Goal: Task Accomplishment & Management: Use online tool/utility

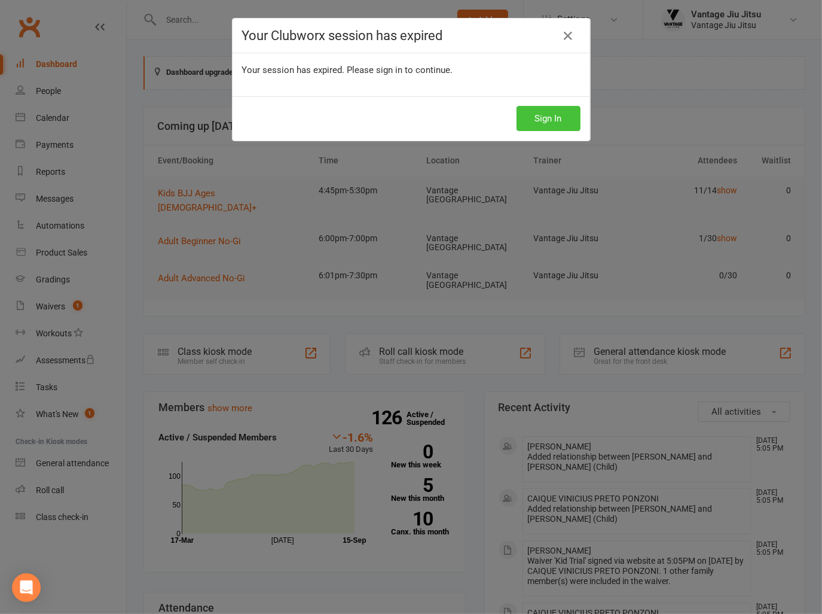
click at [551, 120] on button "Sign In" at bounding box center [549, 118] width 64 height 25
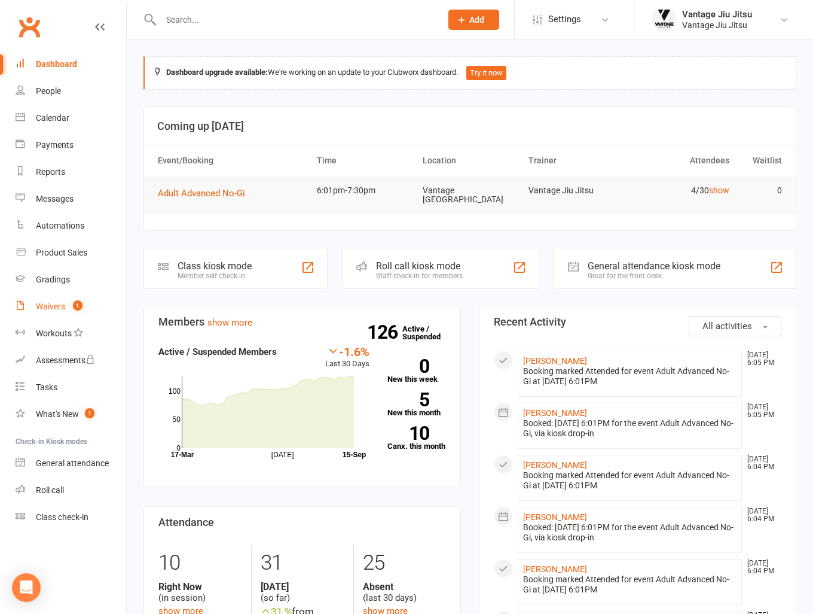
click at [57, 310] on div "Waivers" at bounding box center [50, 306] width 29 height 10
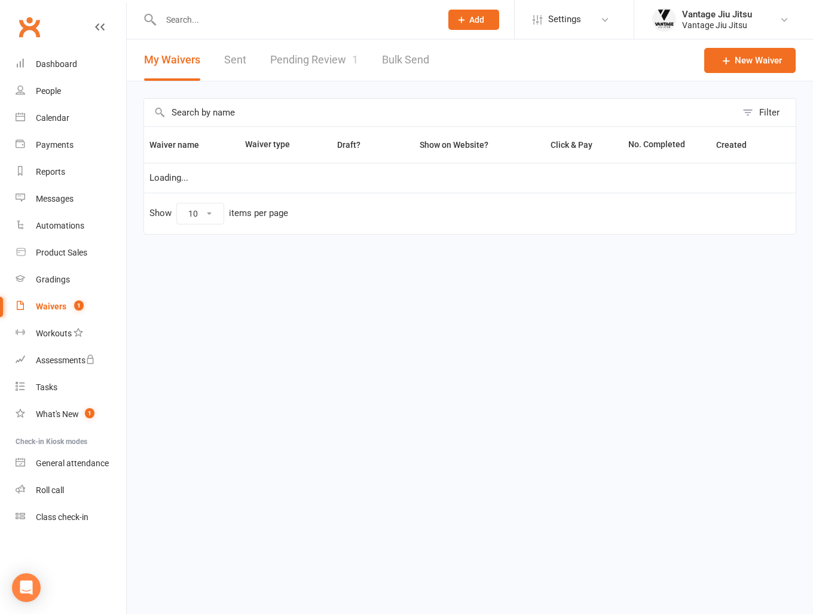
click at [292, 70] on link "Pending Review 1" at bounding box center [314, 59] width 88 height 41
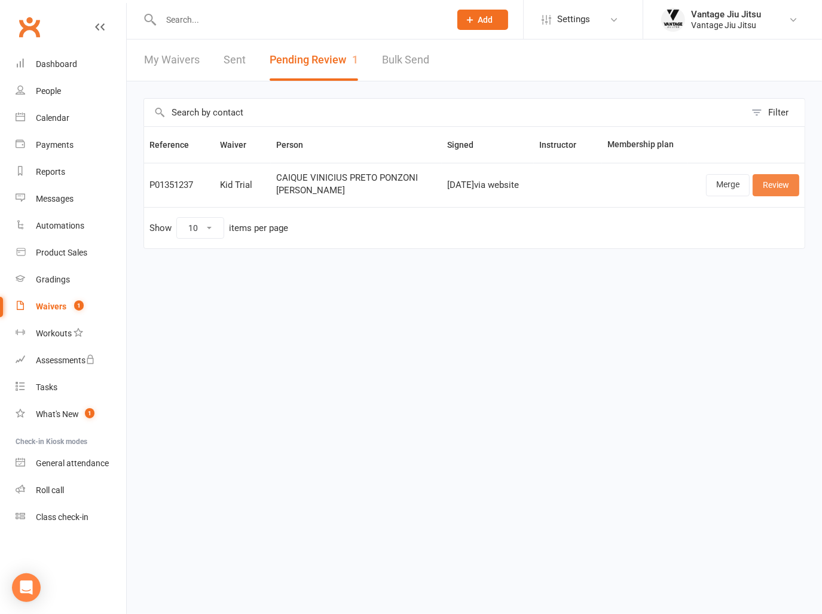
click at [785, 189] on link "Review" at bounding box center [776, 185] width 47 height 22
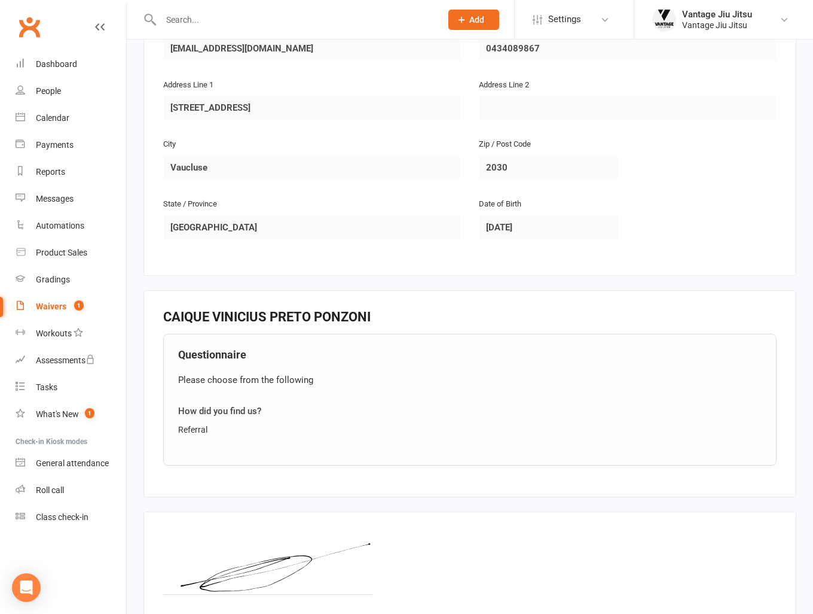
scroll to position [873, 0]
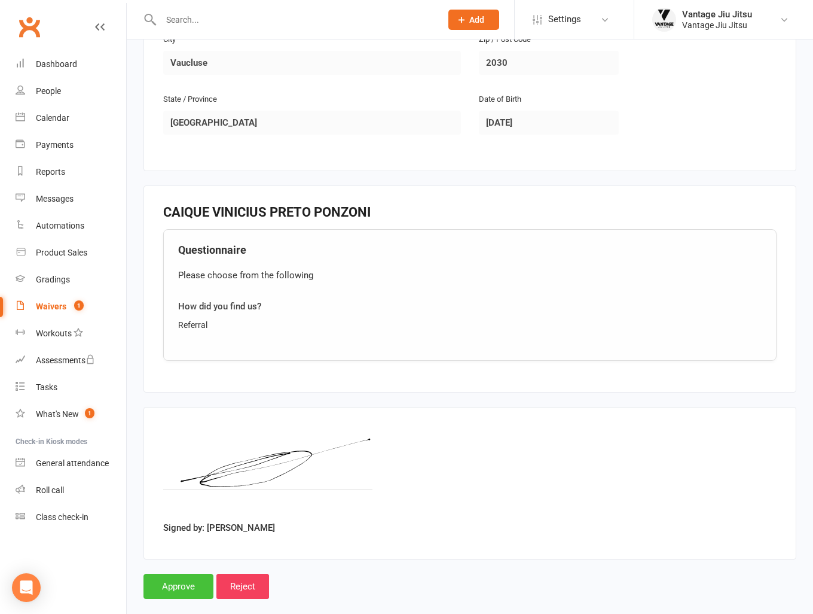
click at [172, 574] on input "Approve" at bounding box center [179, 586] width 70 height 25
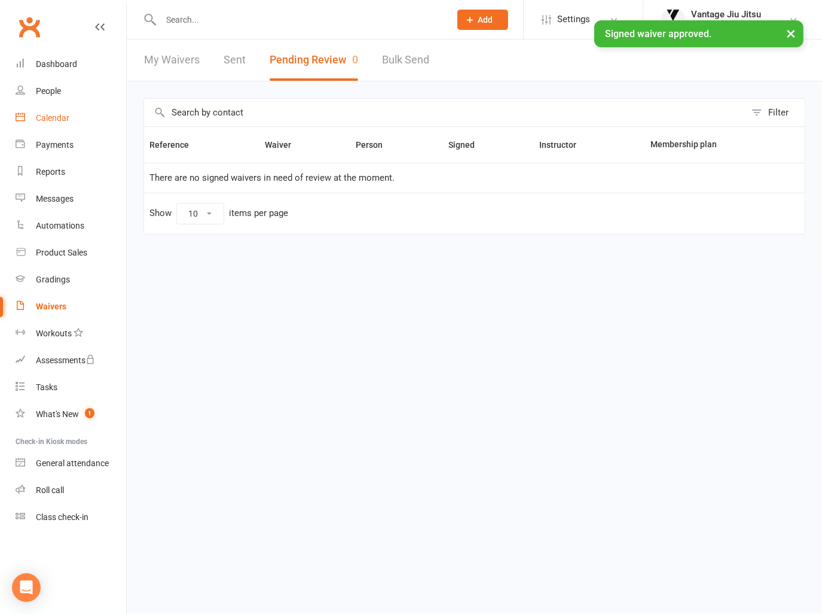
click at [52, 113] on div "Calendar" at bounding box center [52, 118] width 33 height 10
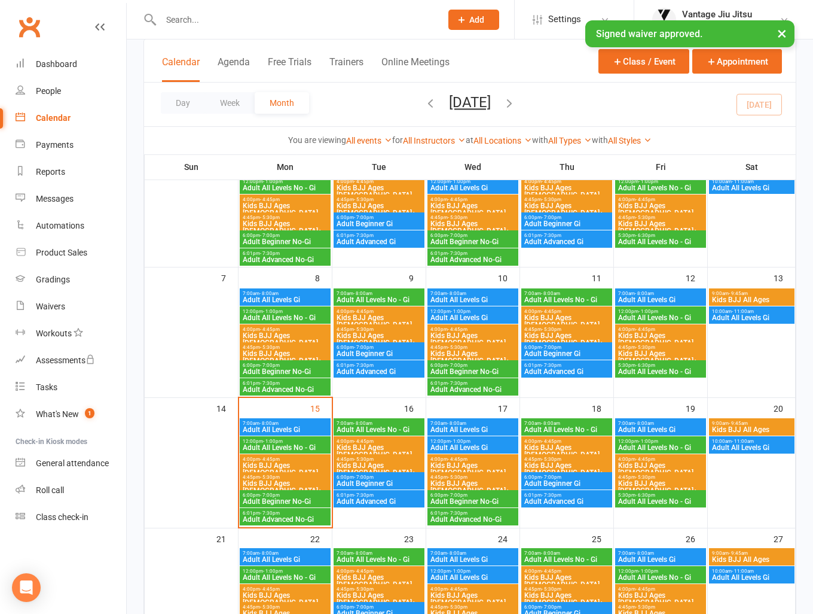
scroll to position [120, 0]
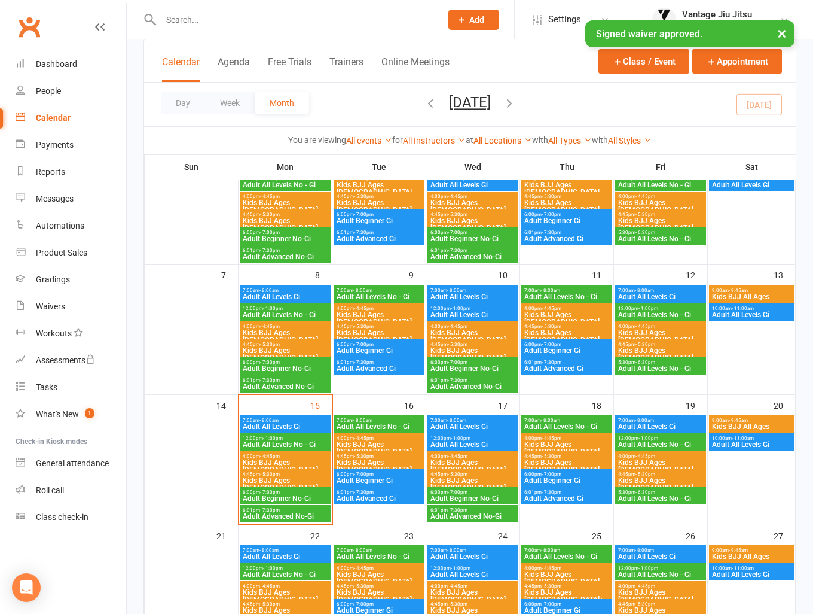
click at [379, 441] on span "Kids BJJ Ages 4 - 9" at bounding box center [379, 448] width 86 height 14
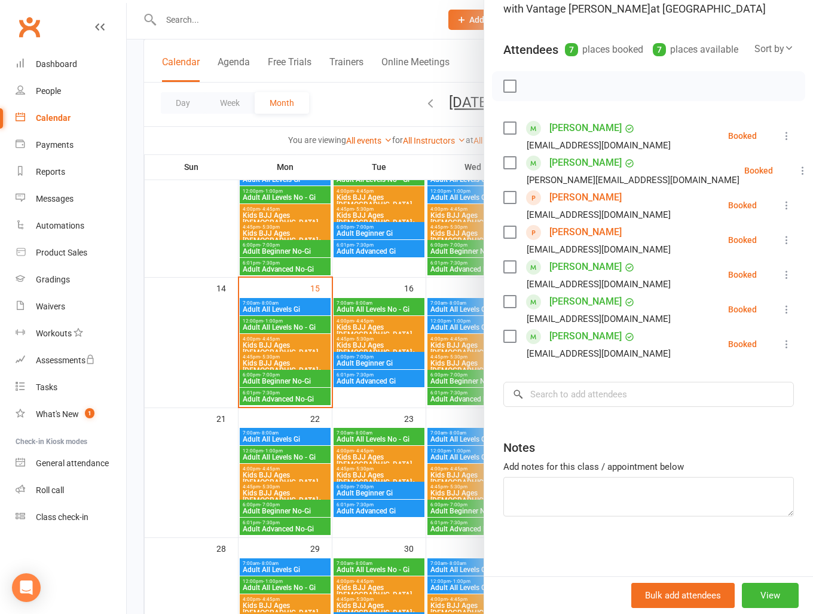
scroll to position [239, 0]
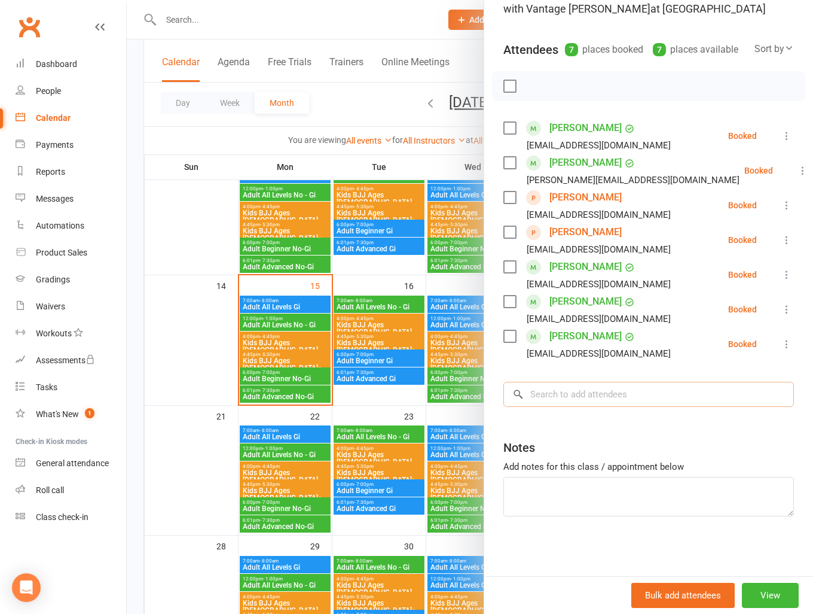
click at [601, 402] on input "search" at bounding box center [649, 394] width 291 height 25
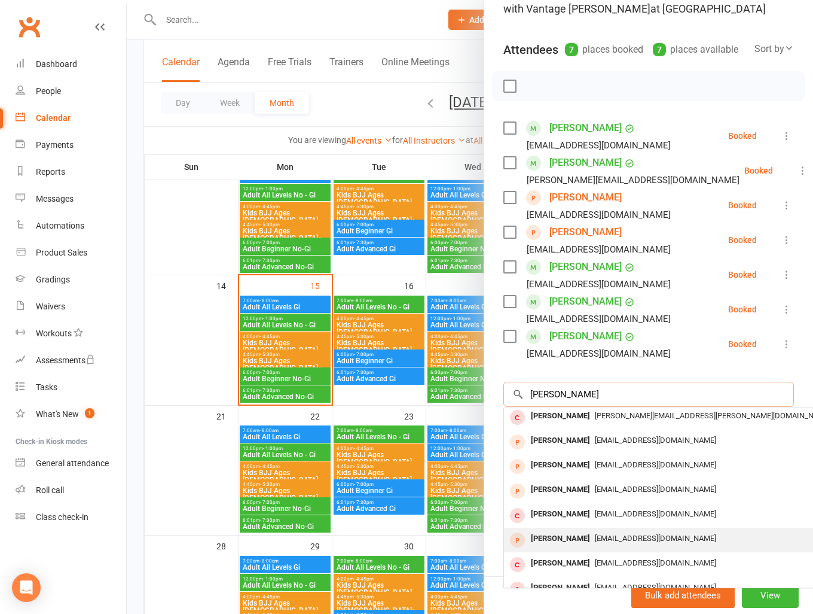
scroll to position [0, 0]
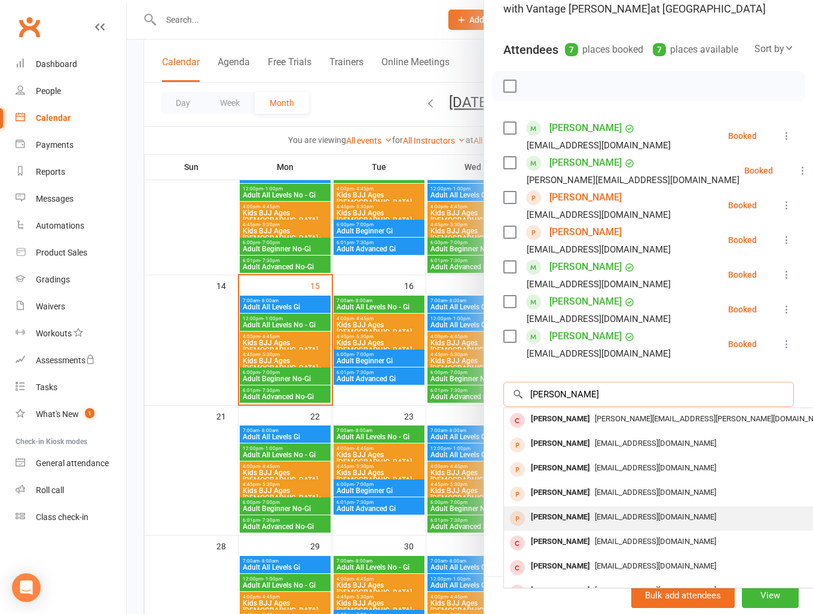
type input "rafael p"
click at [570, 511] on div "[PERSON_NAME]" at bounding box center [560, 516] width 69 height 17
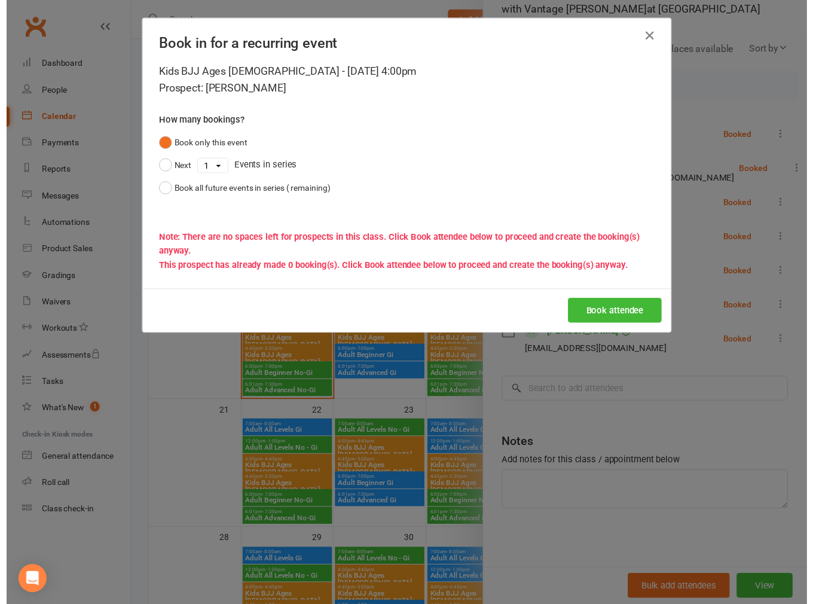
scroll to position [118, 0]
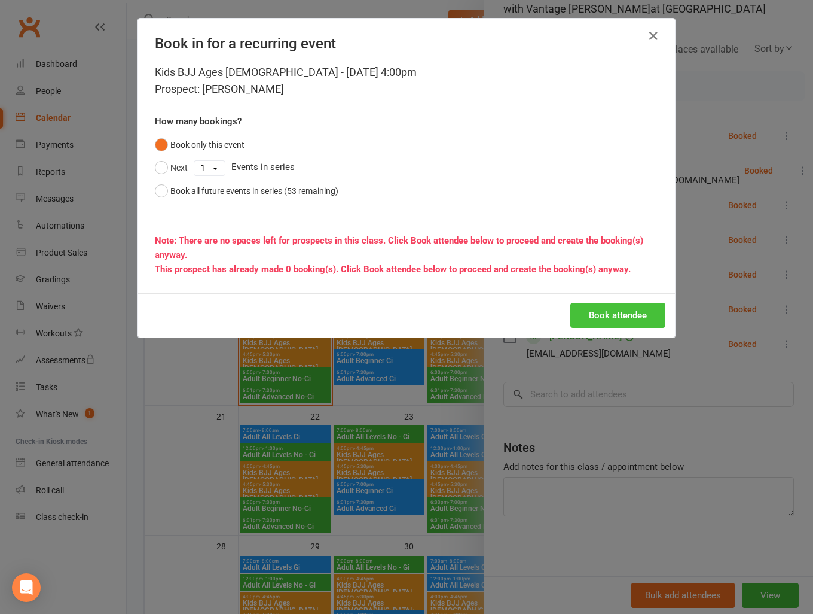
click at [604, 314] on button "Book attendee" at bounding box center [618, 315] width 95 height 25
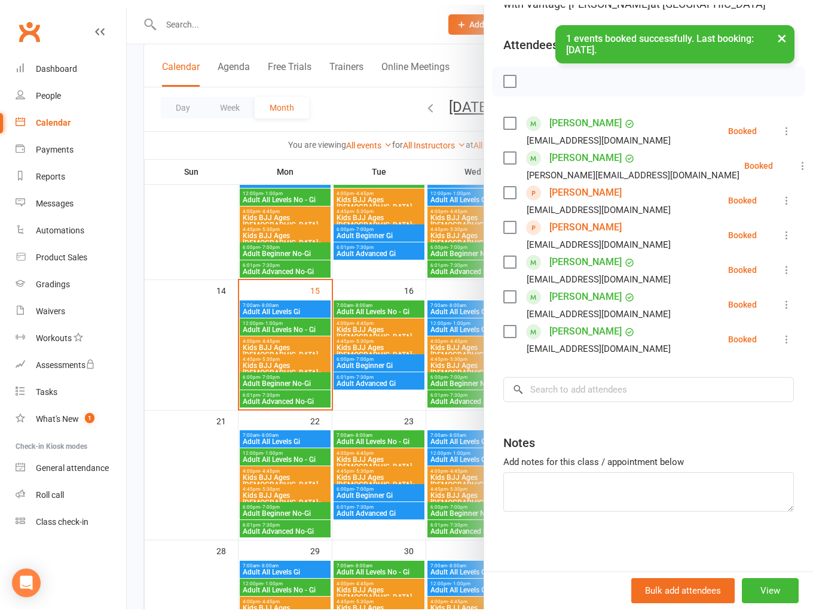
scroll to position [127, 0]
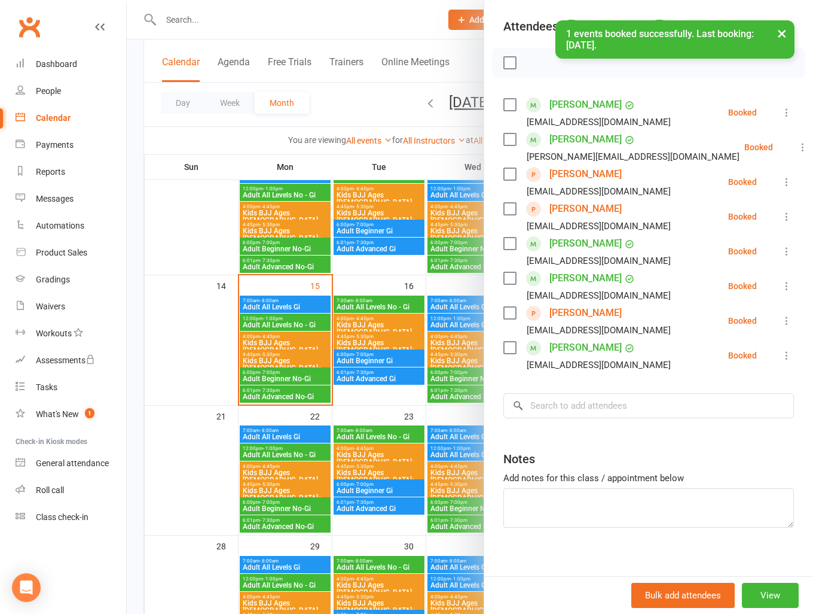
drag, startPoint x: 147, startPoint y: 309, endPoint x: 170, endPoint y: 313, distance: 24.2
click at [151, 311] on div at bounding box center [470, 307] width 687 height 614
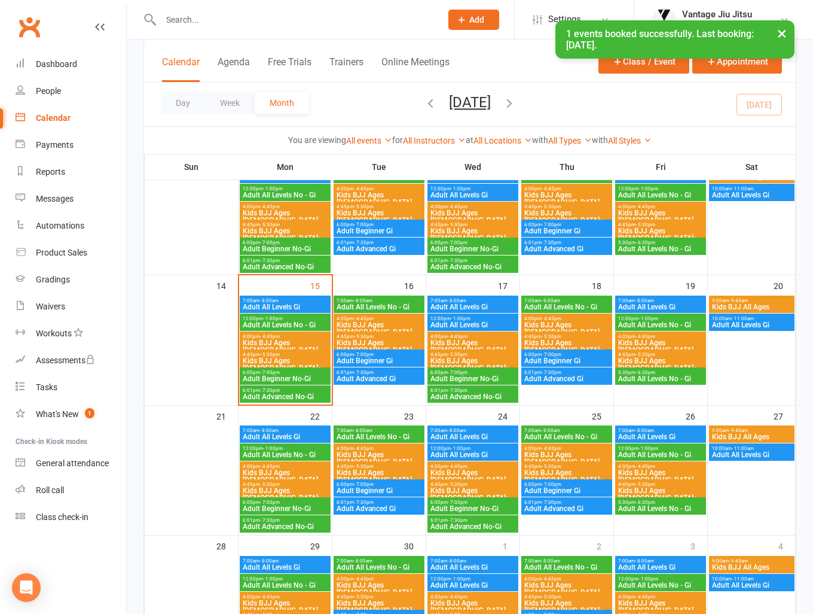
click at [368, 360] on span "Adult Beginner Gi" at bounding box center [379, 360] width 86 height 7
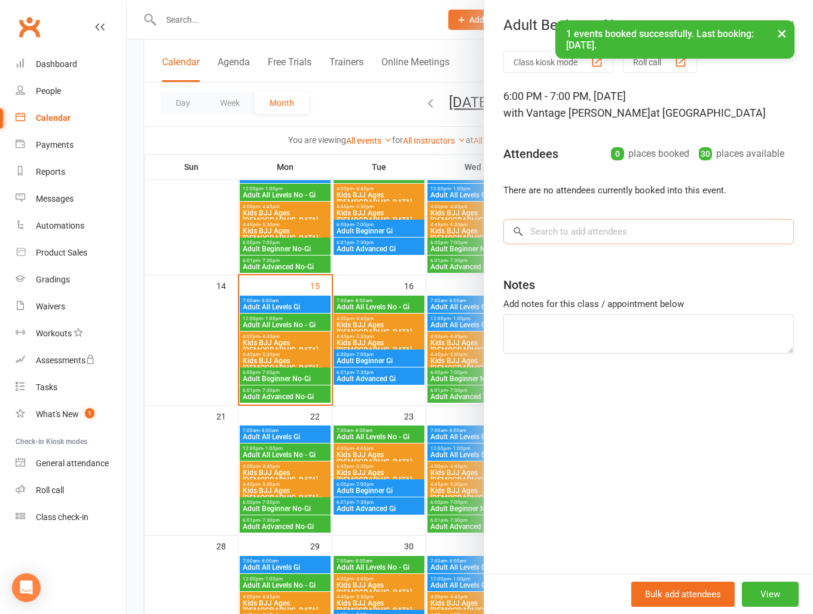
click at [611, 234] on input "search" at bounding box center [649, 231] width 291 height 25
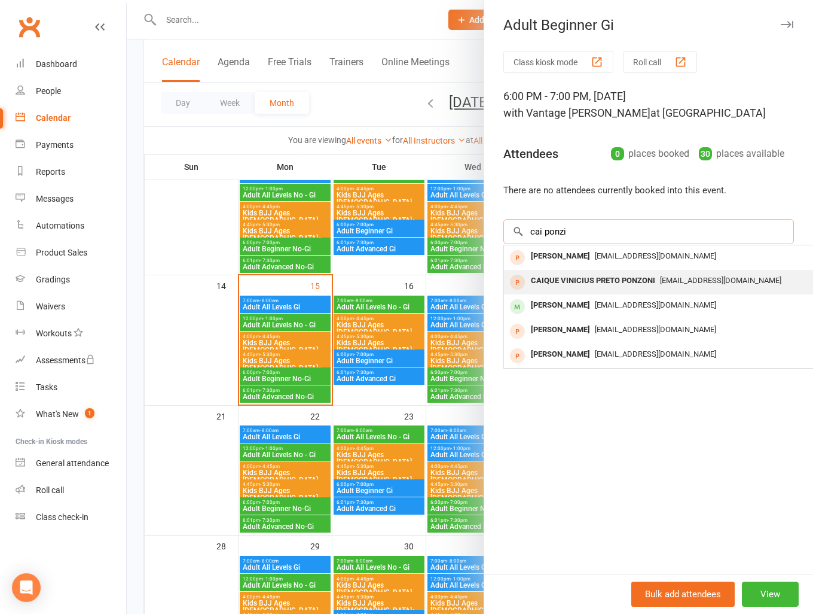
type input "cai ponzi"
click at [618, 285] on div "CAIQUE VINICIUS PRETO PONZONI" at bounding box center [593, 280] width 134 height 17
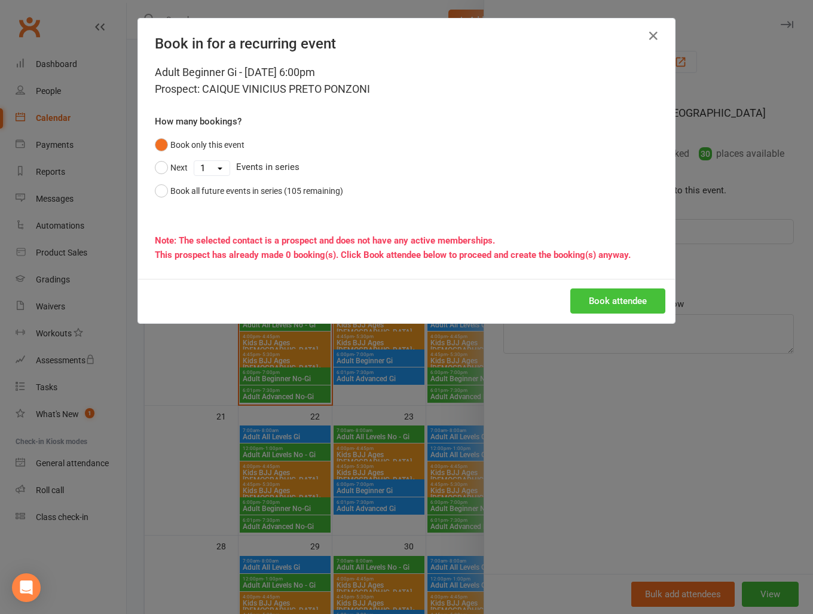
click at [620, 304] on button "Book attendee" at bounding box center [618, 300] width 95 height 25
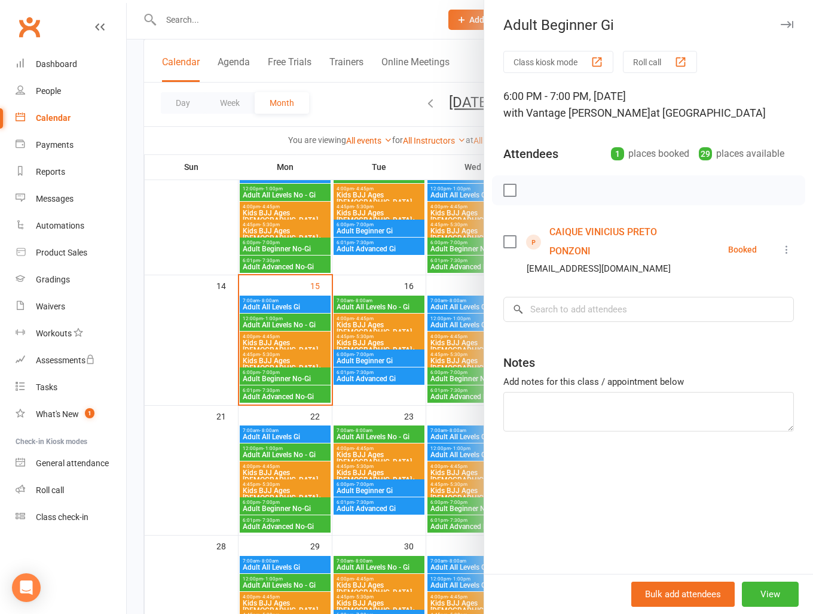
click at [211, 318] on div at bounding box center [470, 307] width 687 height 614
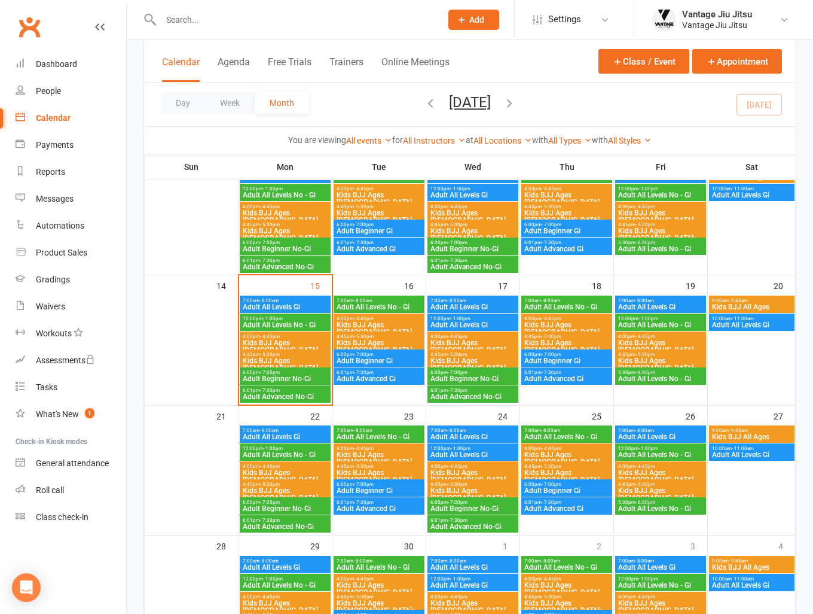
click at [301, 340] on span "Kids BJJ Ages 4 - 9" at bounding box center [285, 346] width 86 height 14
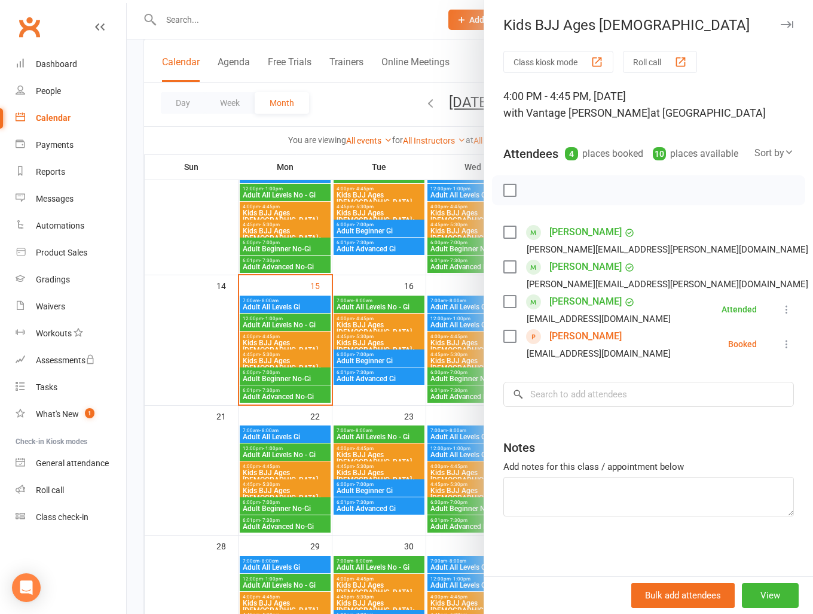
click at [188, 339] on div at bounding box center [470, 307] width 687 height 614
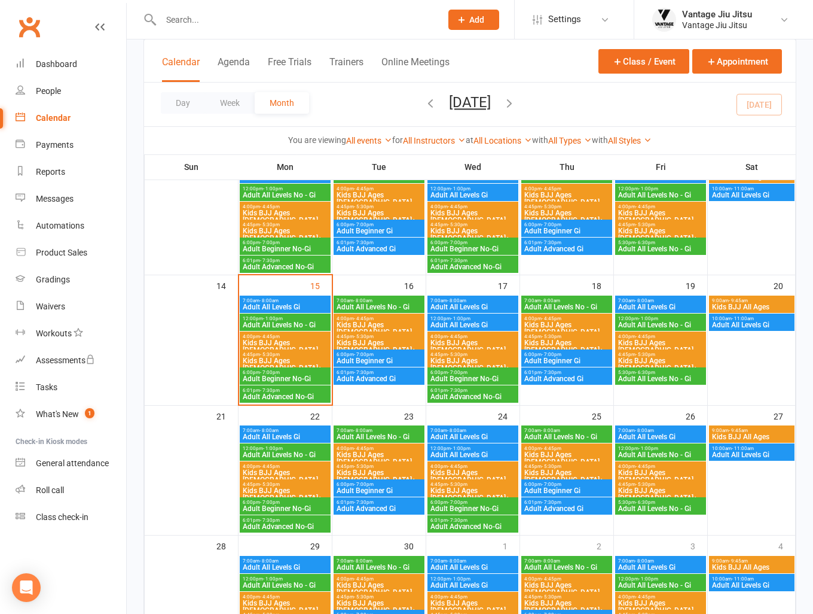
click at [275, 360] on span "Kids BJJ Ages [DEMOGRAPHIC_DATA]+" at bounding box center [285, 364] width 86 height 14
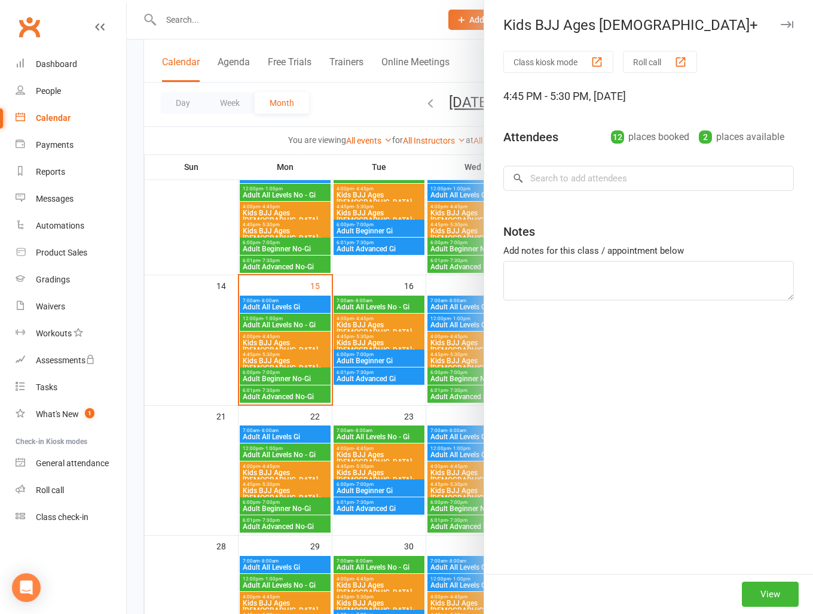
click at [175, 334] on div at bounding box center [470, 307] width 687 height 614
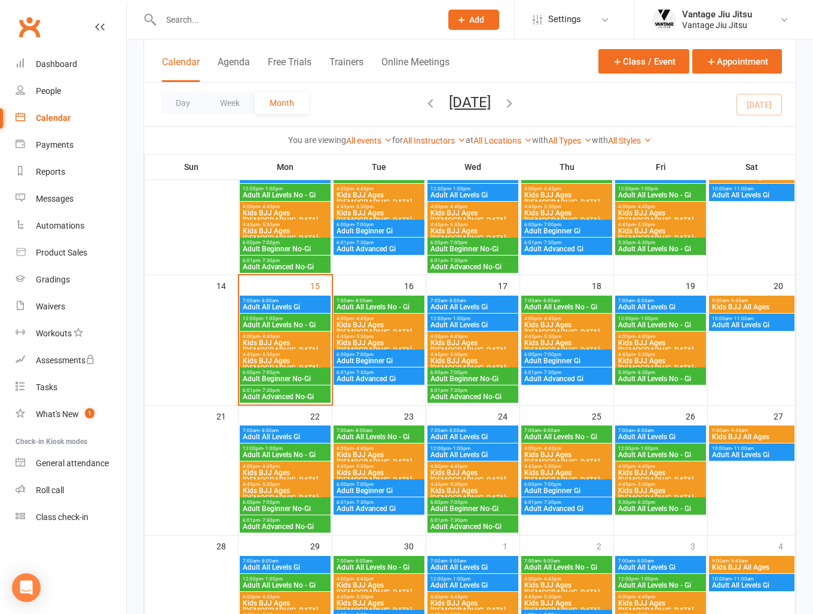
click at [396, 318] on span "4:00pm - 4:45pm" at bounding box center [379, 318] width 86 height 5
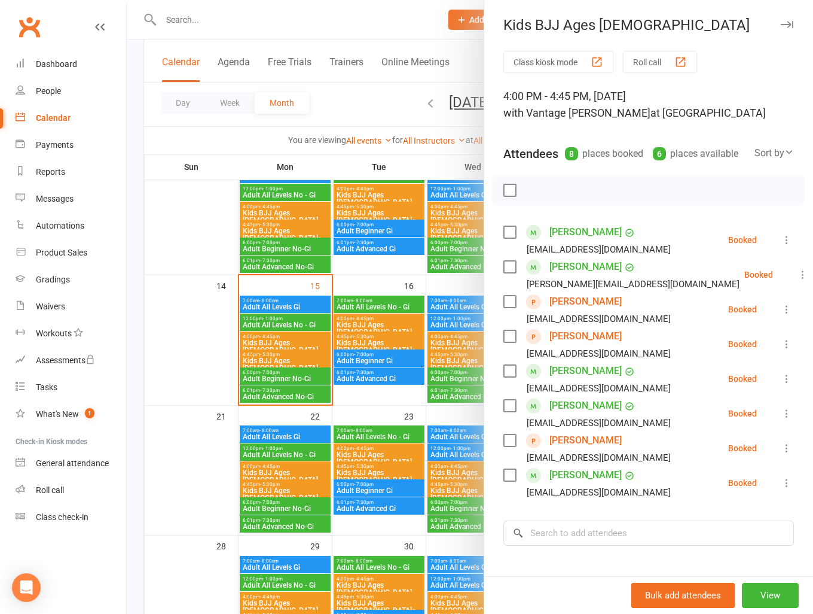
click at [191, 338] on div at bounding box center [470, 307] width 687 height 614
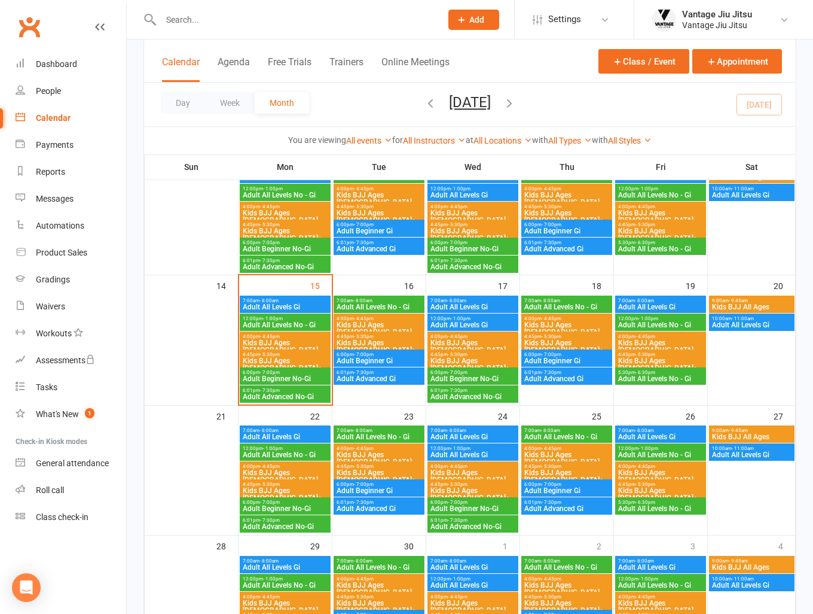
click at [381, 339] on span "Kids BJJ Ages [DEMOGRAPHIC_DATA]+" at bounding box center [379, 346] width 86 height 14
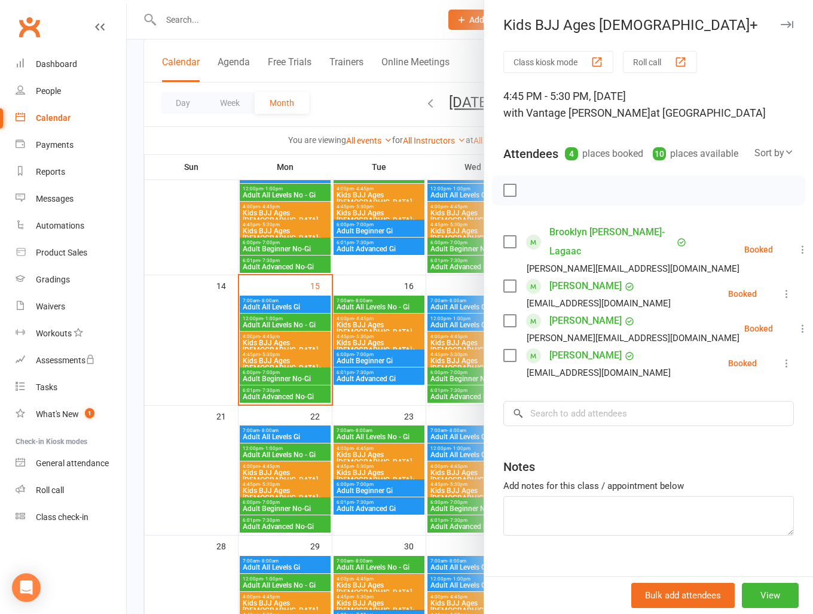
click at [179, 199] on div at bounding box center [470, 307] width 687 height 614
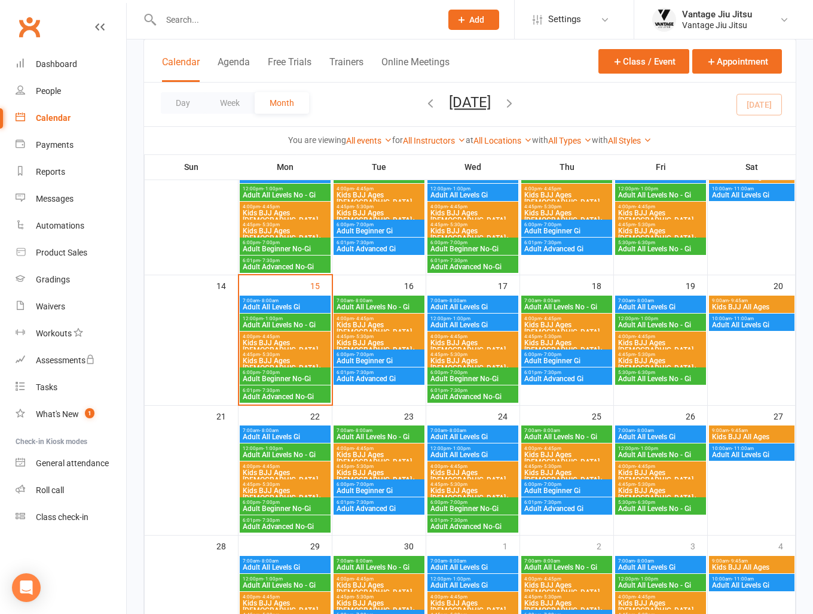
click at [33, 27] on link "Clubworx" at bounding box center [29, 27] width 30 height 30
